Goal: Complete application form

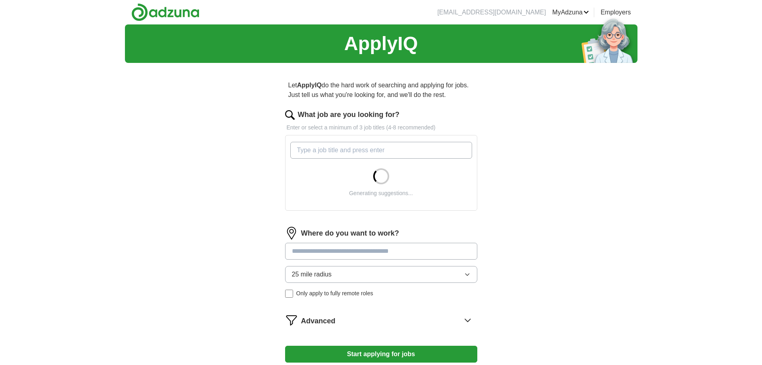
click at [375, 150] on input "What job are you looking for?" at bounding box center [381, 150] width 182 height 17
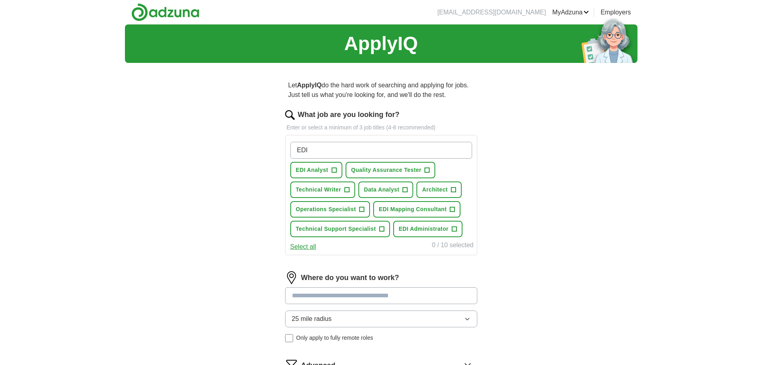
type input "EDI"
click at [339, 170] on button "EDI Analyst +" at bounding box center [316, 170] width 52 height 16
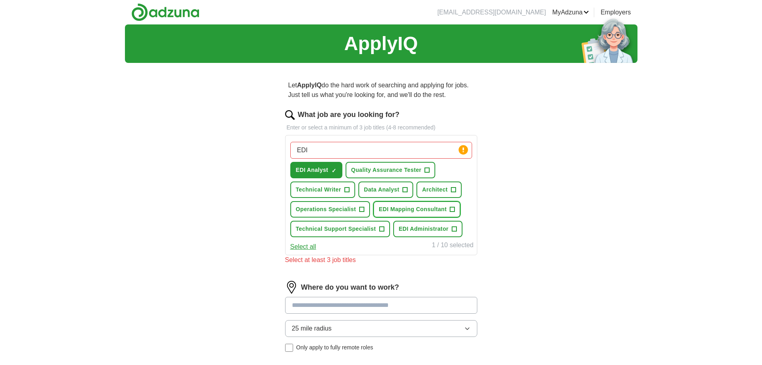
click at [445, 206] on span "EDI Mapping Consultant" at bounding box center [413, 209] width 68 height 8
click at [452, 230] on span "+" at bounding box center [454, 229] width 5 height 6
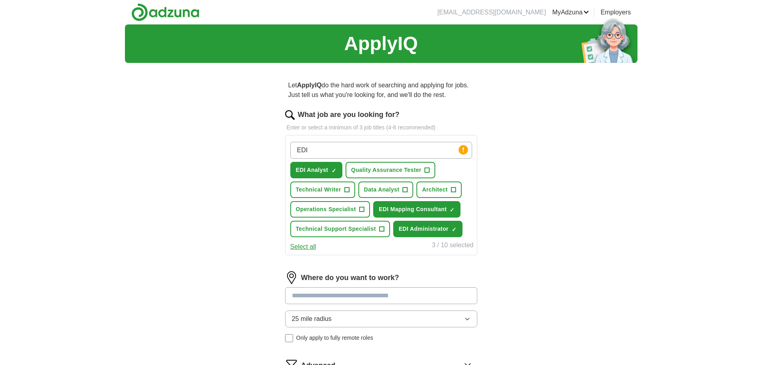
click at [359, 300] on input at bounding box center [381, 295] width 192 height 17
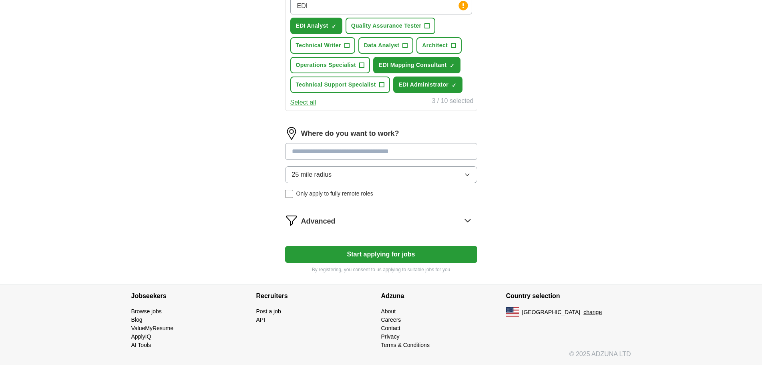
scroll to position [144, 0]
click at [375, 146] on input at bounding box center [381, 150] width 192 height 17
type input "*******"
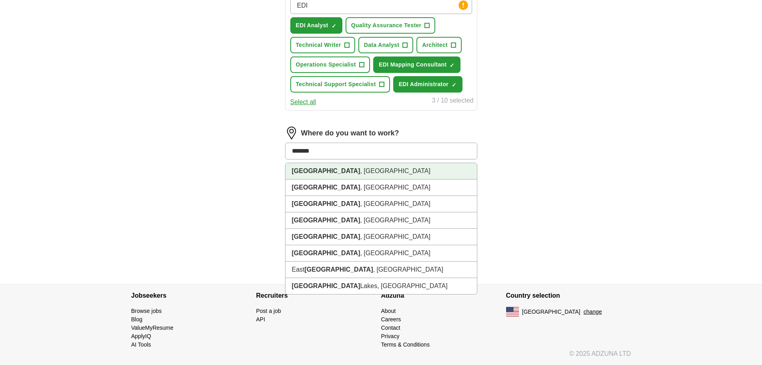
click at [356, 170] on li "[GEOGRAPHIC_DATA] , [GEOGRAPHIC_DATA]" at bounding box center [380, 171] width 191 height 16
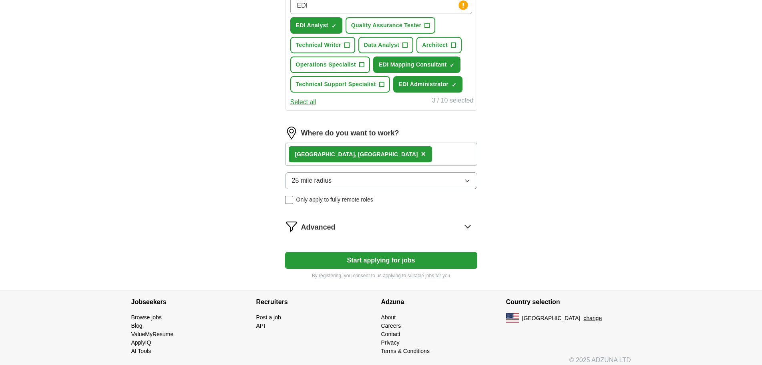
click at [355, 154] on div "[GEOGRAPHIC_DATA] , [GEOGRAPHIC_DATA] ×" at bounding box center [381, 153] width 192 height 23
click at [399, 160] on div "[GEOGRAPHIC_DATA] , [GEOGRAPHIC_DATA] ×" at bounding box center [381, 153] width 192 height 23
click at [413, 179] on button "25 mile radius" at bounding box center [381, 180] width 192 height 17
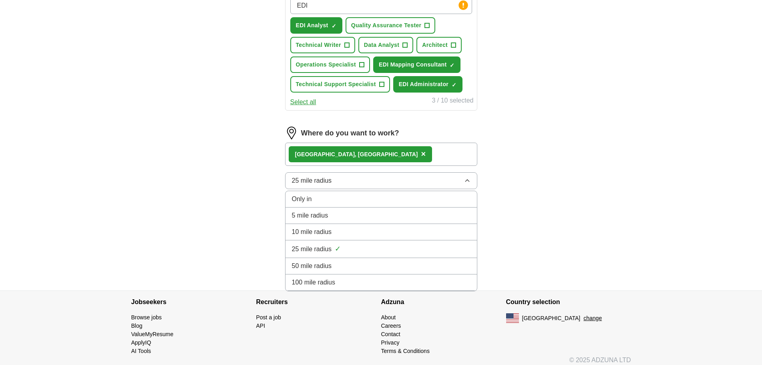
click at [392, 260] on li "50 mile radius" at bounding box center [380, 266] width 191 height 16
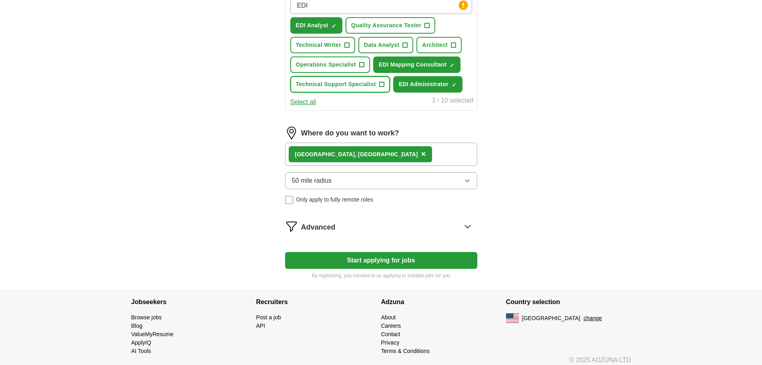
click at [378, 85] on button "Technical Support Specialist +" at bounding box center [340, 84] width 100 height 16
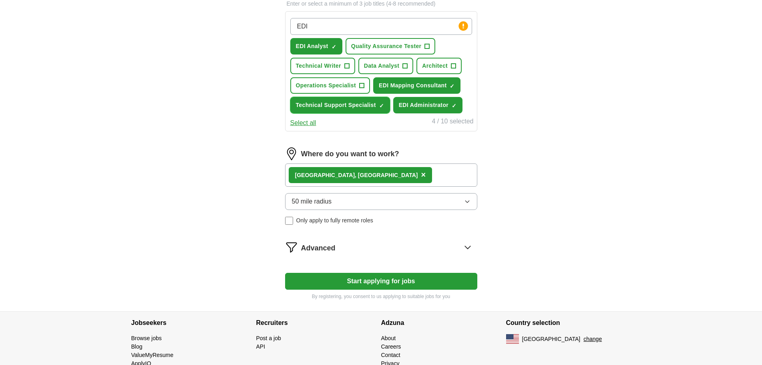
scroll to position [83, 0]
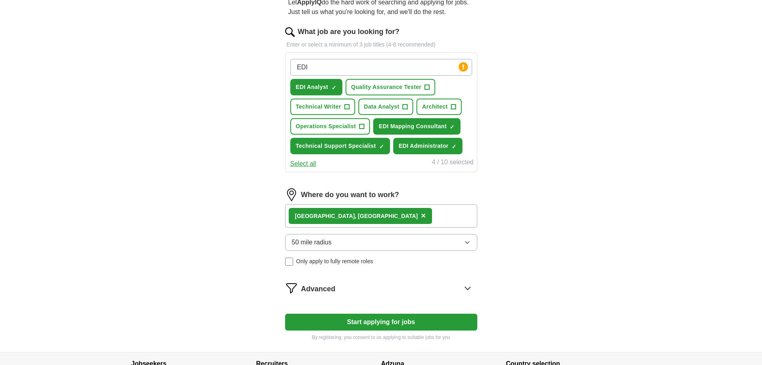
click at [337, 324] on button "Start applying for jobs" at bounding box center [381, 321] width 192 height 17
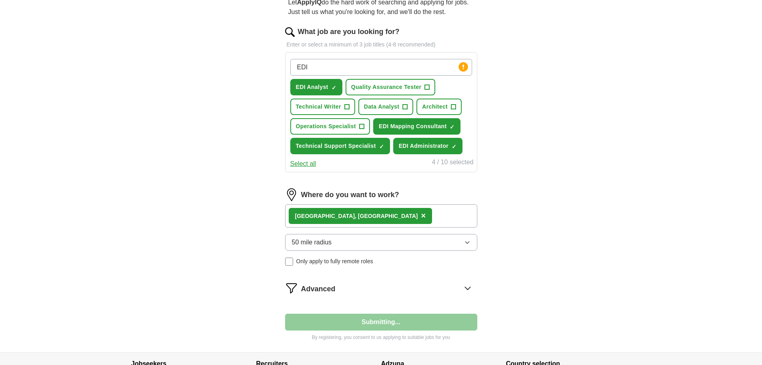
select select "**"
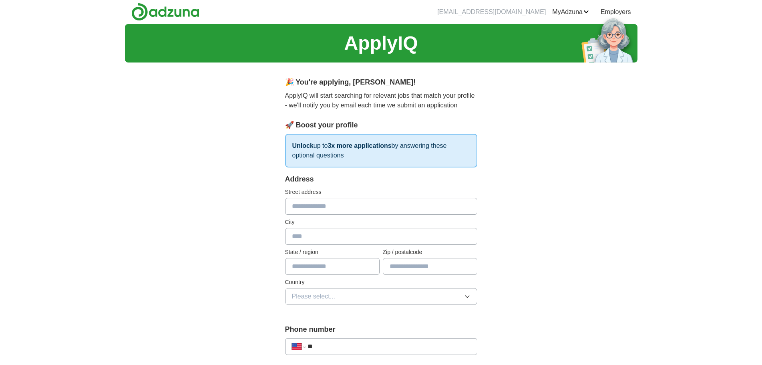
scroll to position [0, 0]
click at [290, 200] on input "text" at bounding box center [381, 206] width 192 height 17
type input "**********"
type input "*********"
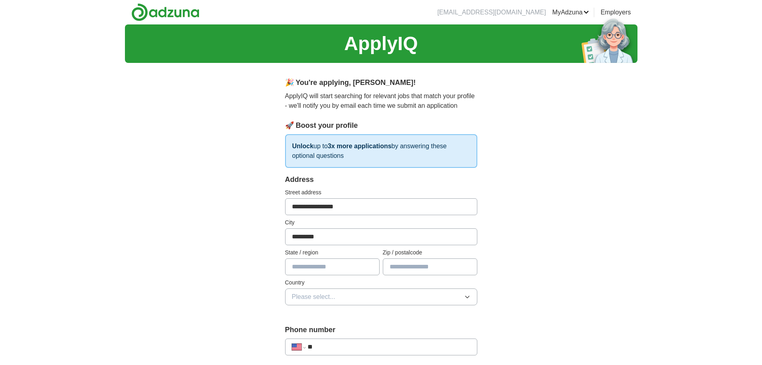
type input "********"
type input "**********"
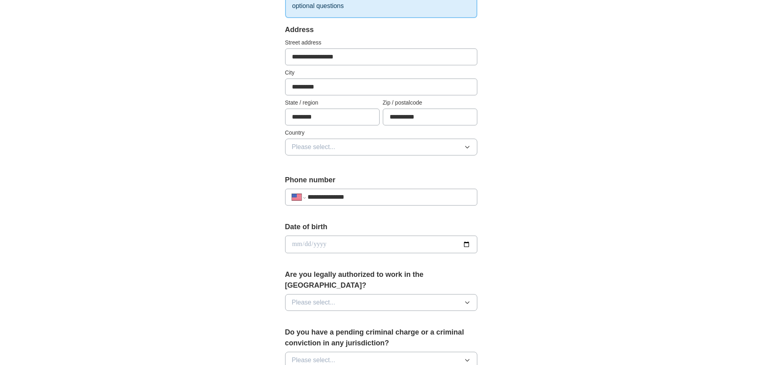
scroll to position [163, 0]
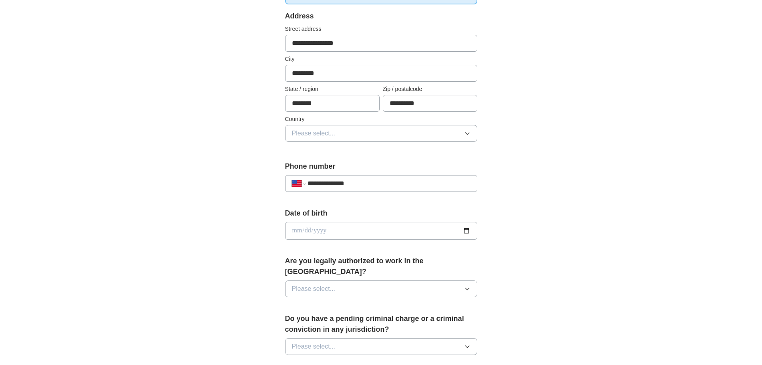
click at [310, 139] on button "Please select..." at bounding box center [381, 133] width 192 height 17
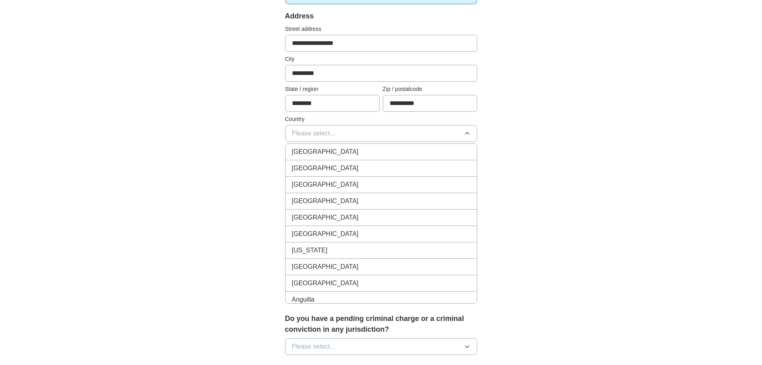
click at [313, 164] on span "[GEOGRAPHIC_DATA]" at bounding box center [325, 168] width 67 height 10
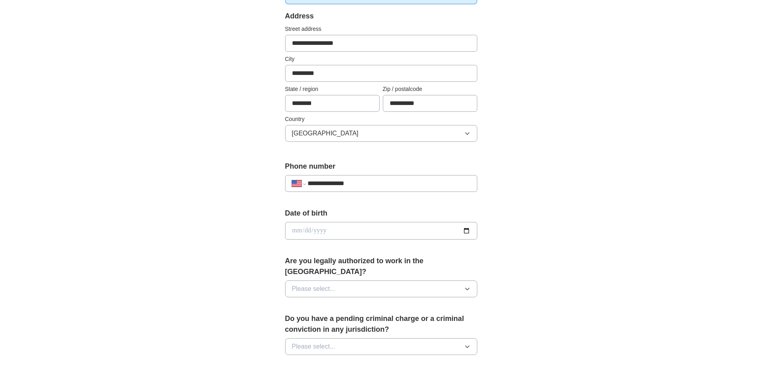
click at [317, 228] on input "date" at bounding box center [381, 231] width 192 height 18
type input "**********"
click at [311, 284] on span "Please select..." at bounding box center [314, 289] width 44 height 10
click at [313, 301] on li "Yes" at bounding box center [380, 307] width 191 height 16
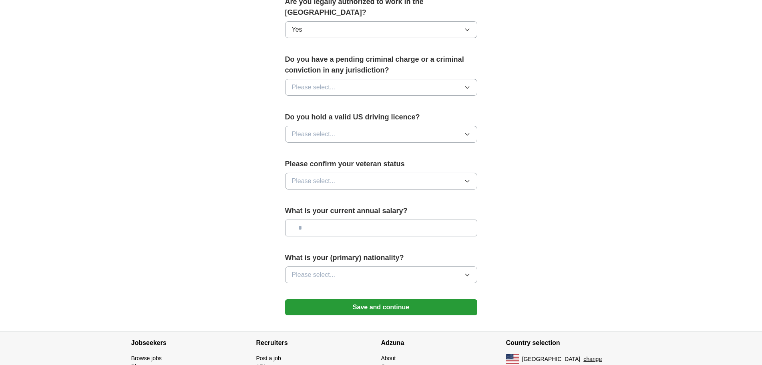
scroll to position [411, 0]
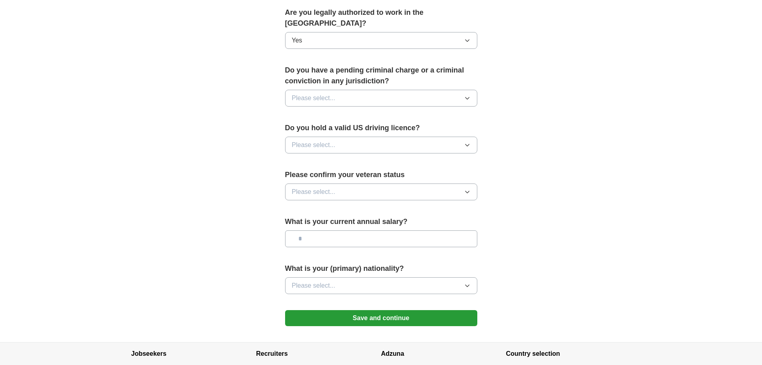
click at [384, 90] on button "Please select..." at bounding box center [381, 98] width 192 height 17
click at [380, 128] on div "No" at bounding box center [381, 133] width 178 height 10
click at [375, 140] on button "Please select..." at bounding box center [381, 144] width 192 height 17
click at [374, 157] on li "Yes" at bounding box center [380, 163] width 191 height 16
click at [377, 183] on button "Please select..." at bounding box center [381, 191] width 192 height 17
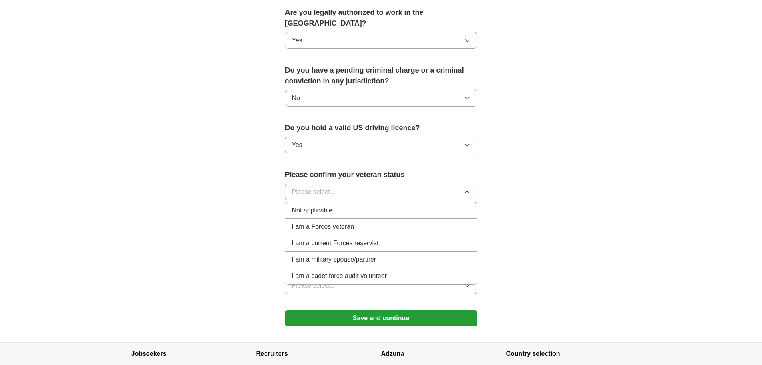
click at [392, 205] on div "Not applicable" at bounding box center [381, 210] width 178 height 10
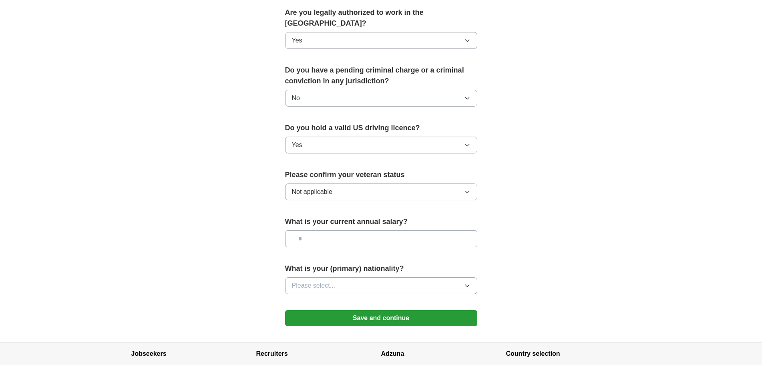
click at [377, 230] on input "text" at bounding box center [381, 238] width 192 height 17
type input "*******"
click at [383, 277] on button "Please select..." at bounding box center [381, 285] width 192 height 17
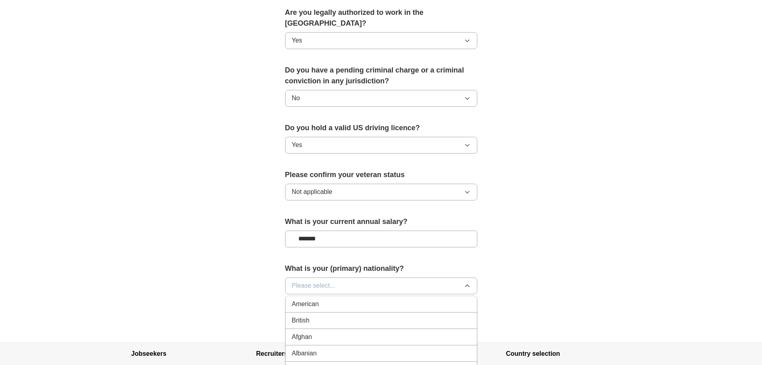
click at [385, 299] on div "American" at bounding box center [381, 304] width 178 height 10
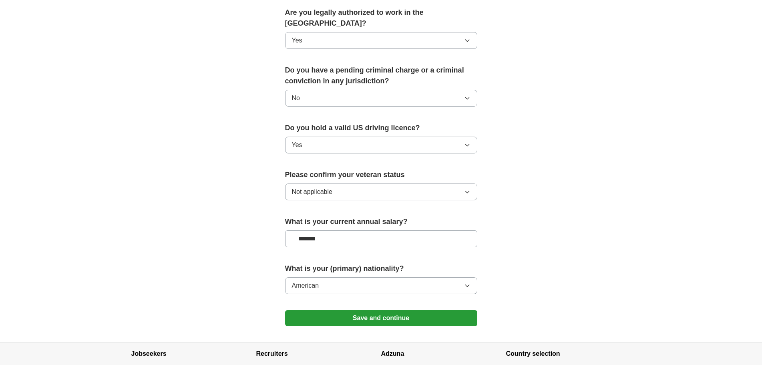
click at [387, 310] on button "Save and continue" at bounding box center [381, 318] width 192 height 16
